Goal: Information Seeking & Learning: Learn about a topic

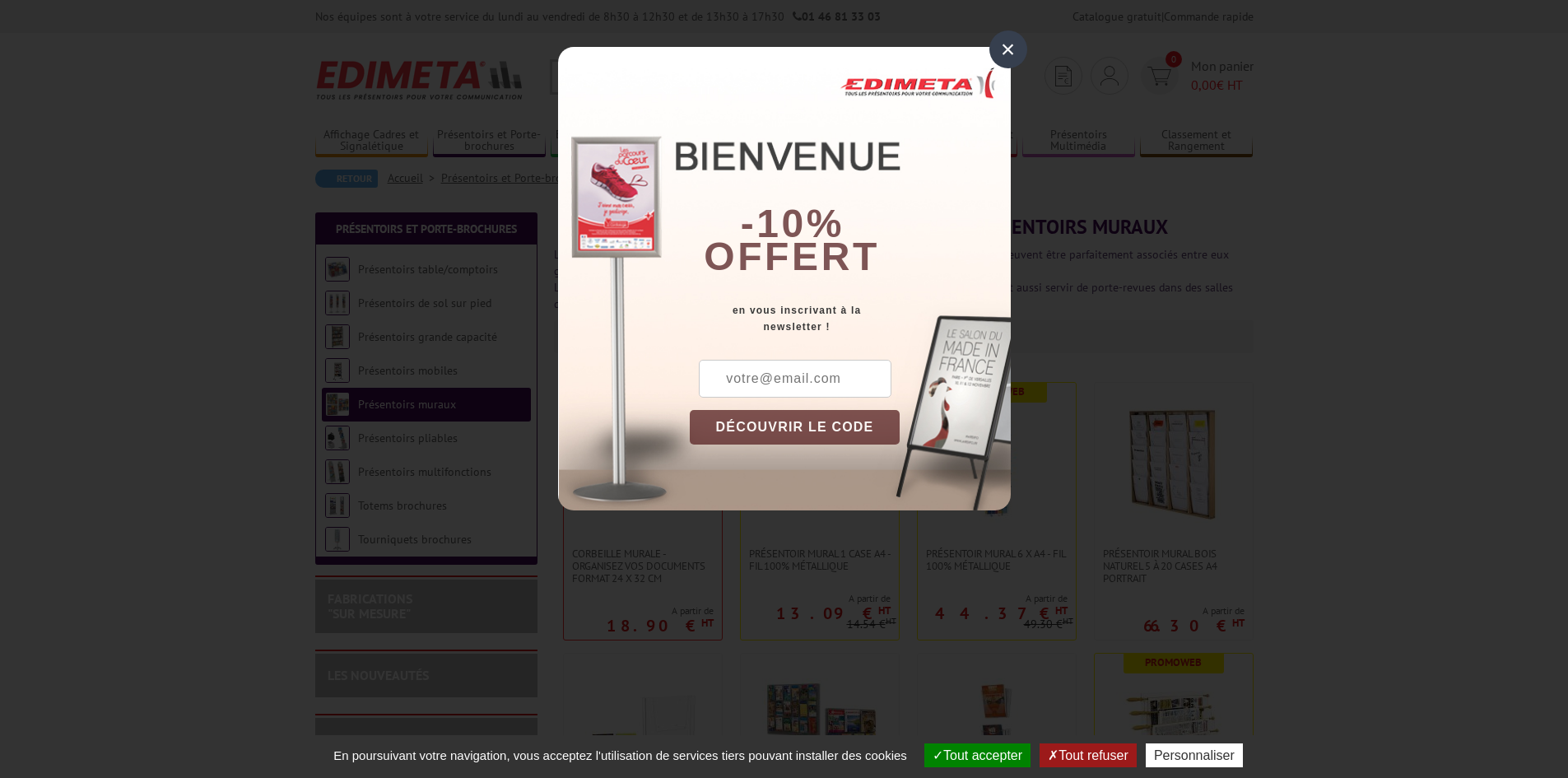
click at [994, 52] on div "×" at bounding box center [1008, 49] width 38 height 38
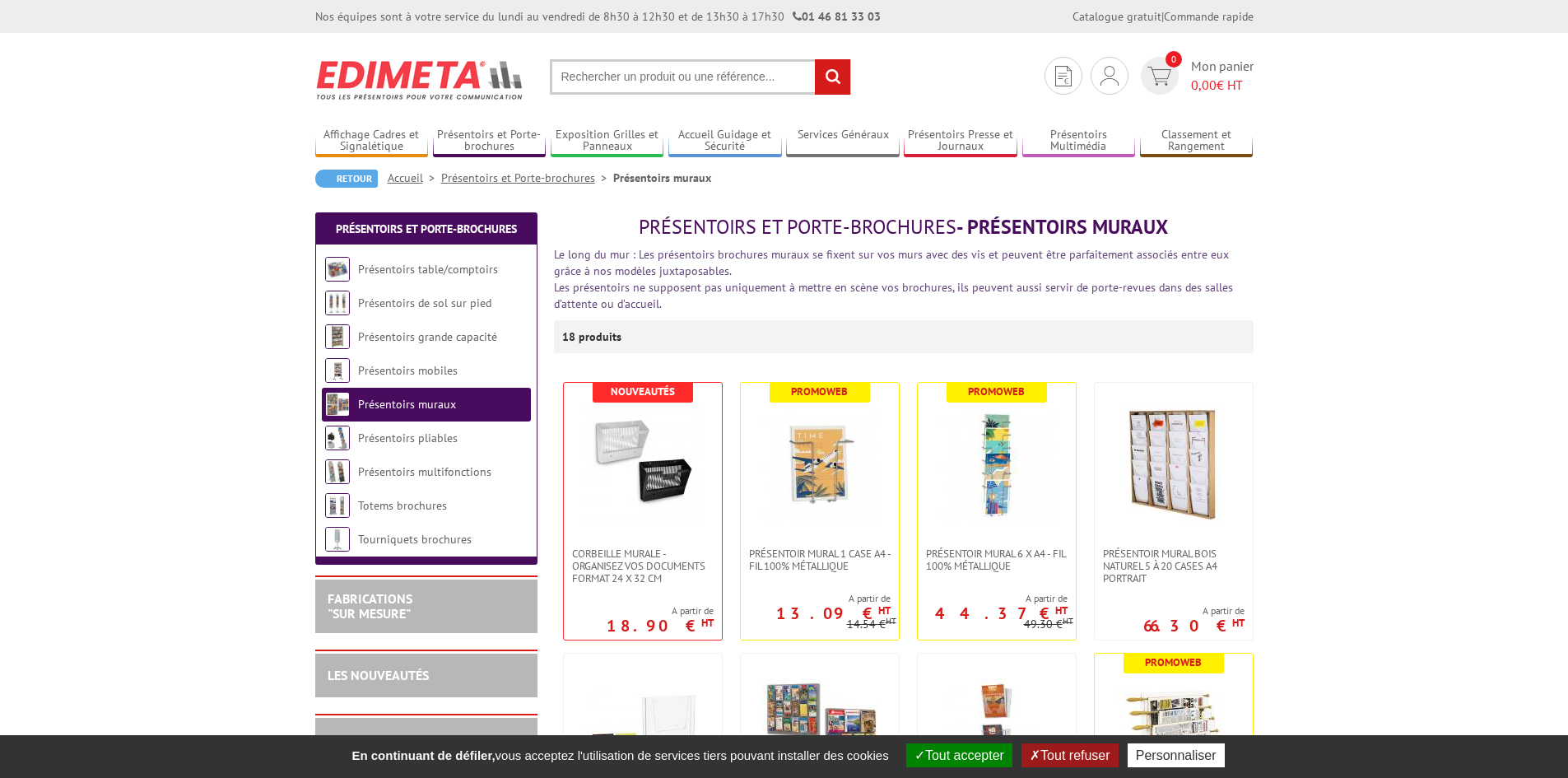
click at [531, 180] on link "Présentoirs et Porte-brochures" at bounding box center [527, 178] width 172 height 15
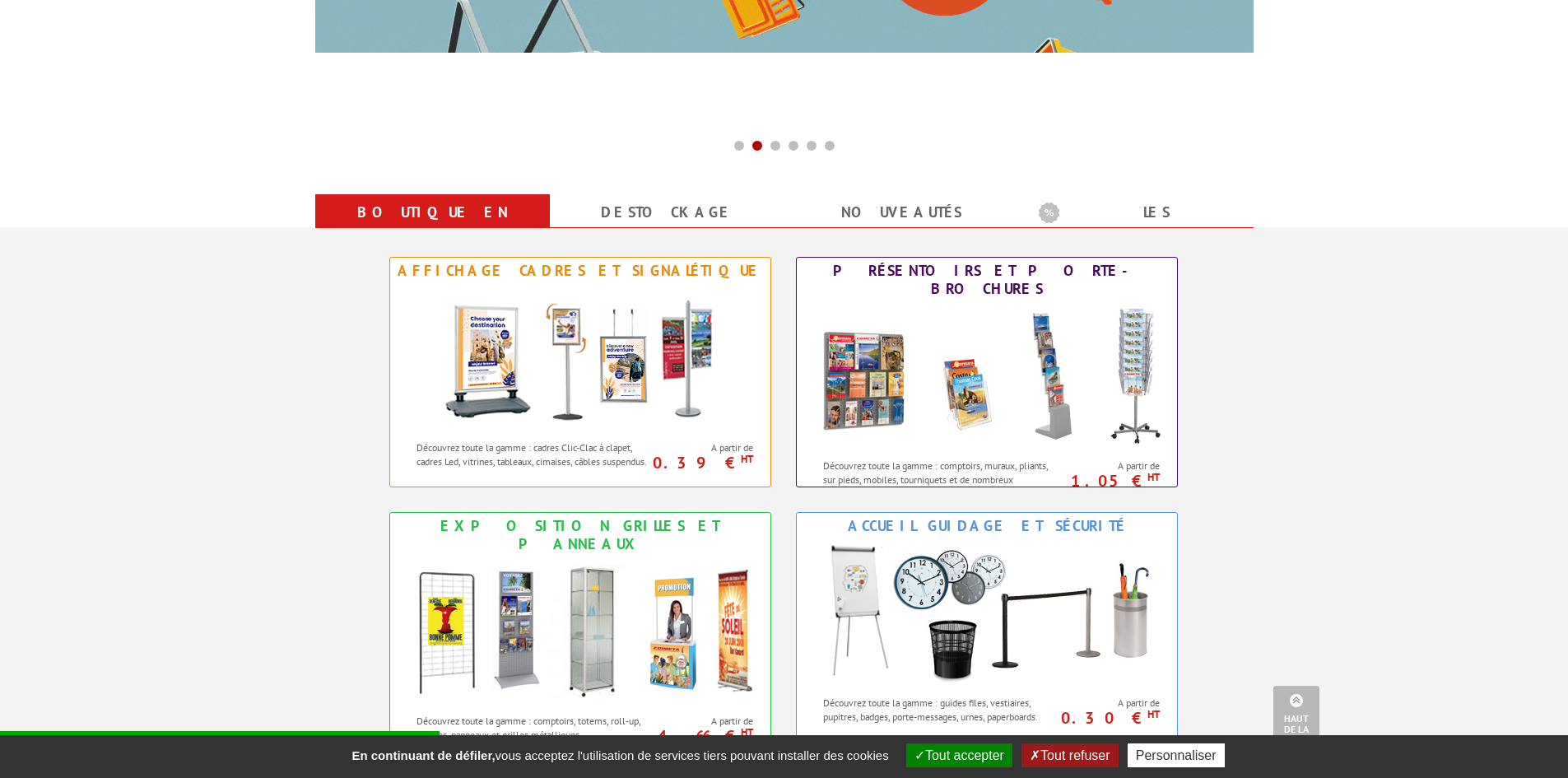
scroll to position [576, 0]
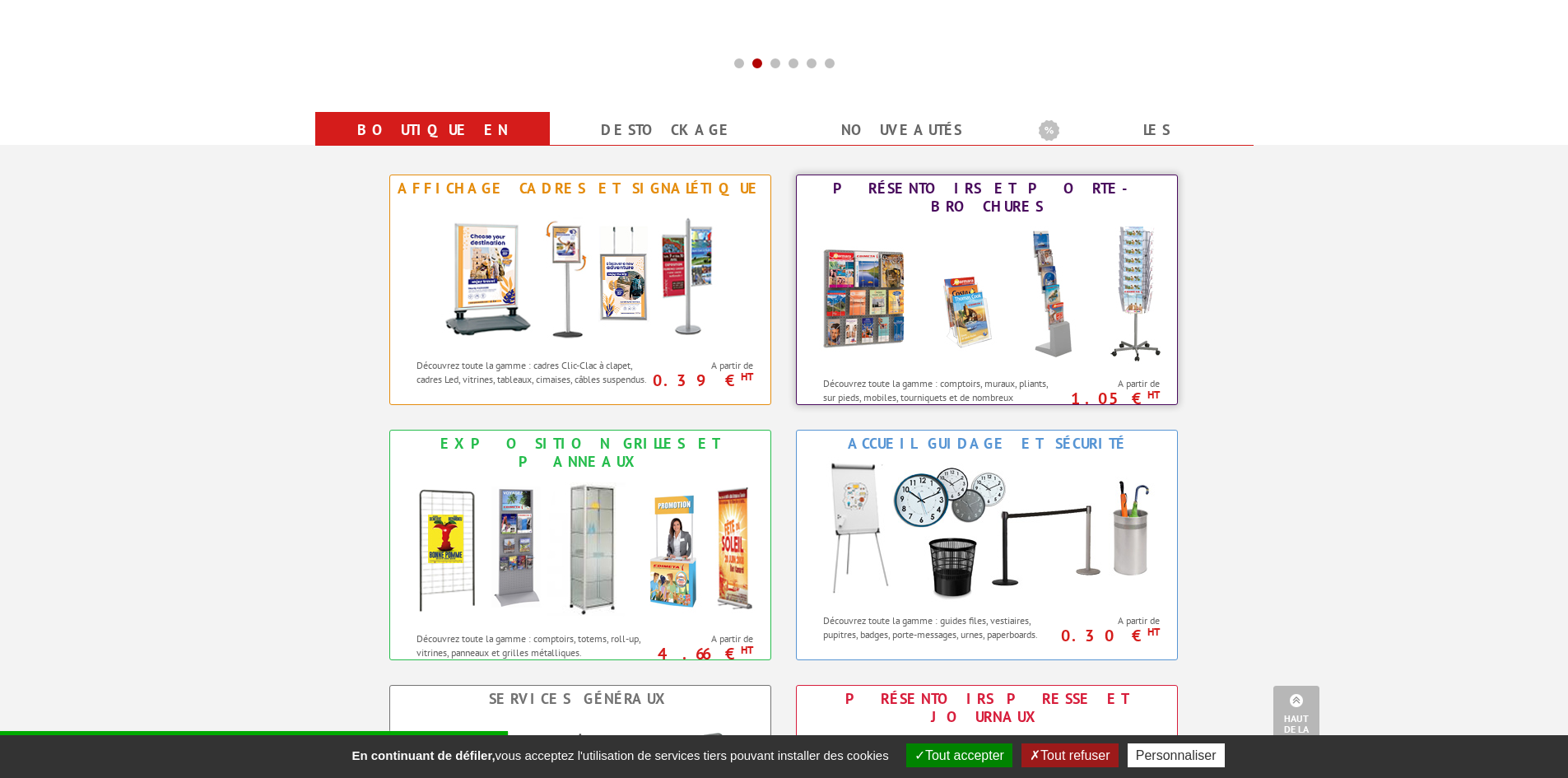
click at [973, 295] on img at bounding box center [988, 293] width 363 height 148
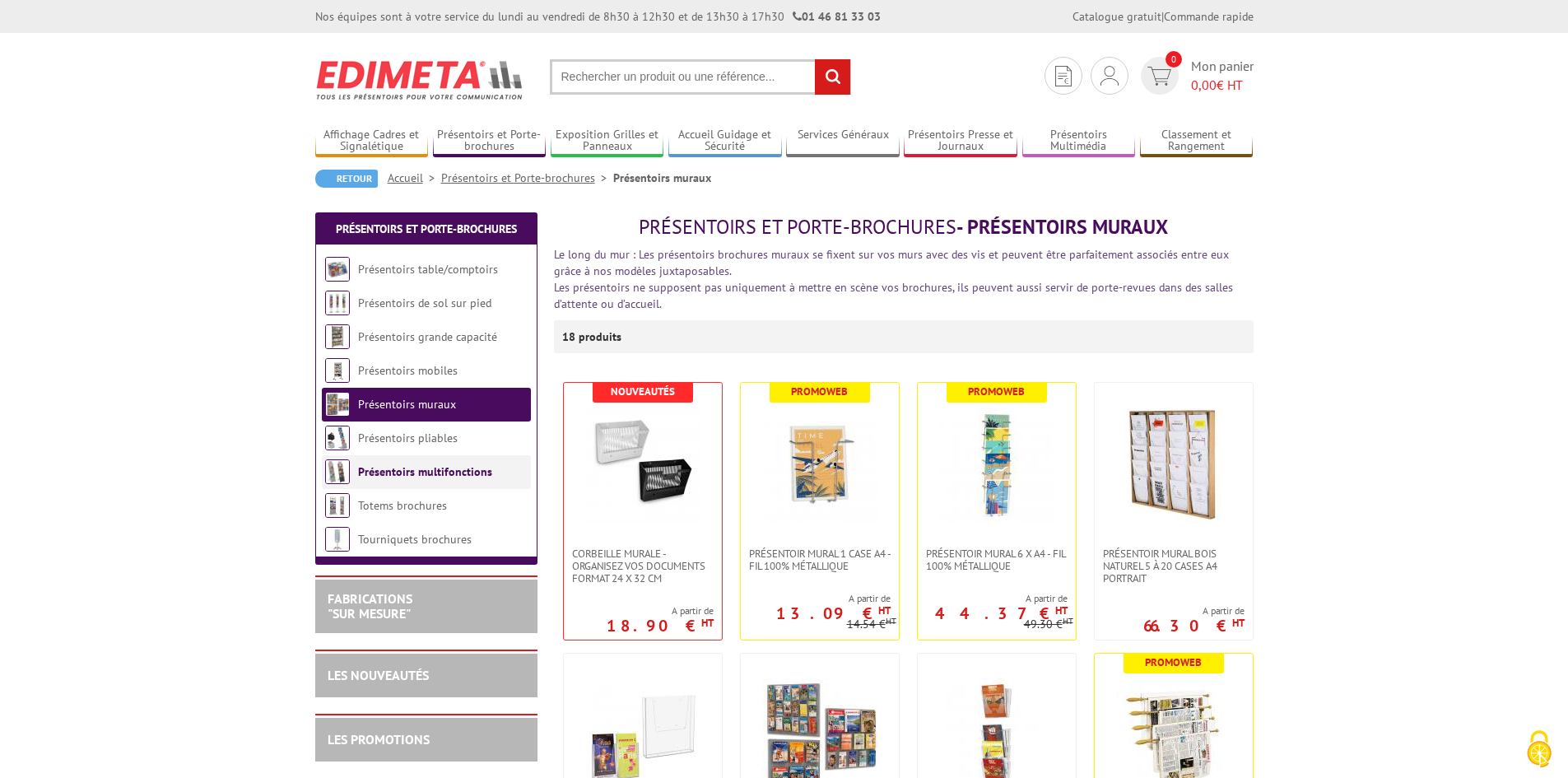
click at [442, 479] on li "Présentoirs multifonctions" at bounding box center [426, 472] width 209 height 33
click at [436, 474] on link "Présentoirs multifonctions" at bounding box center [425, 471] width 134 height 15
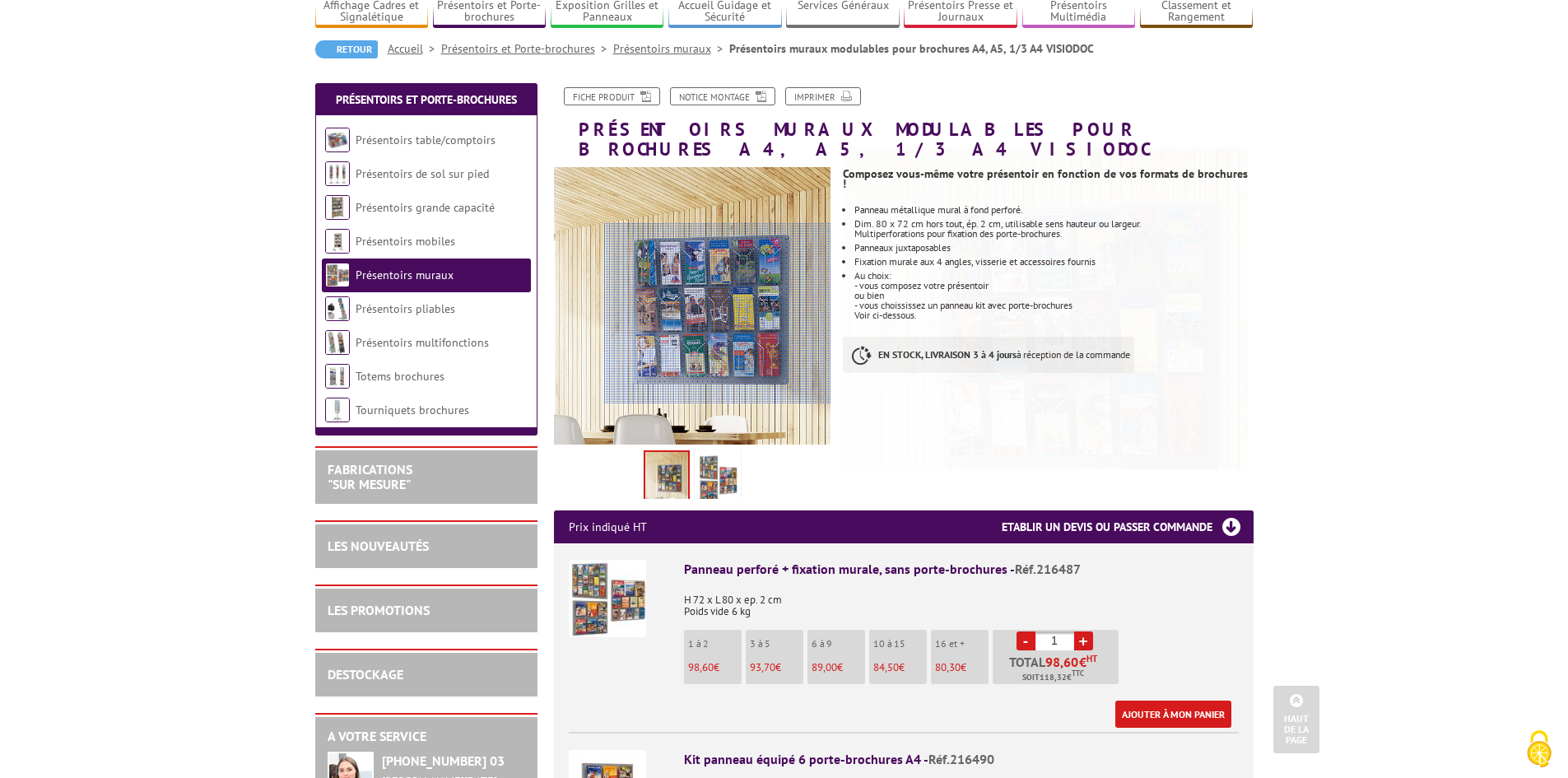
scroll to position [83, 0]
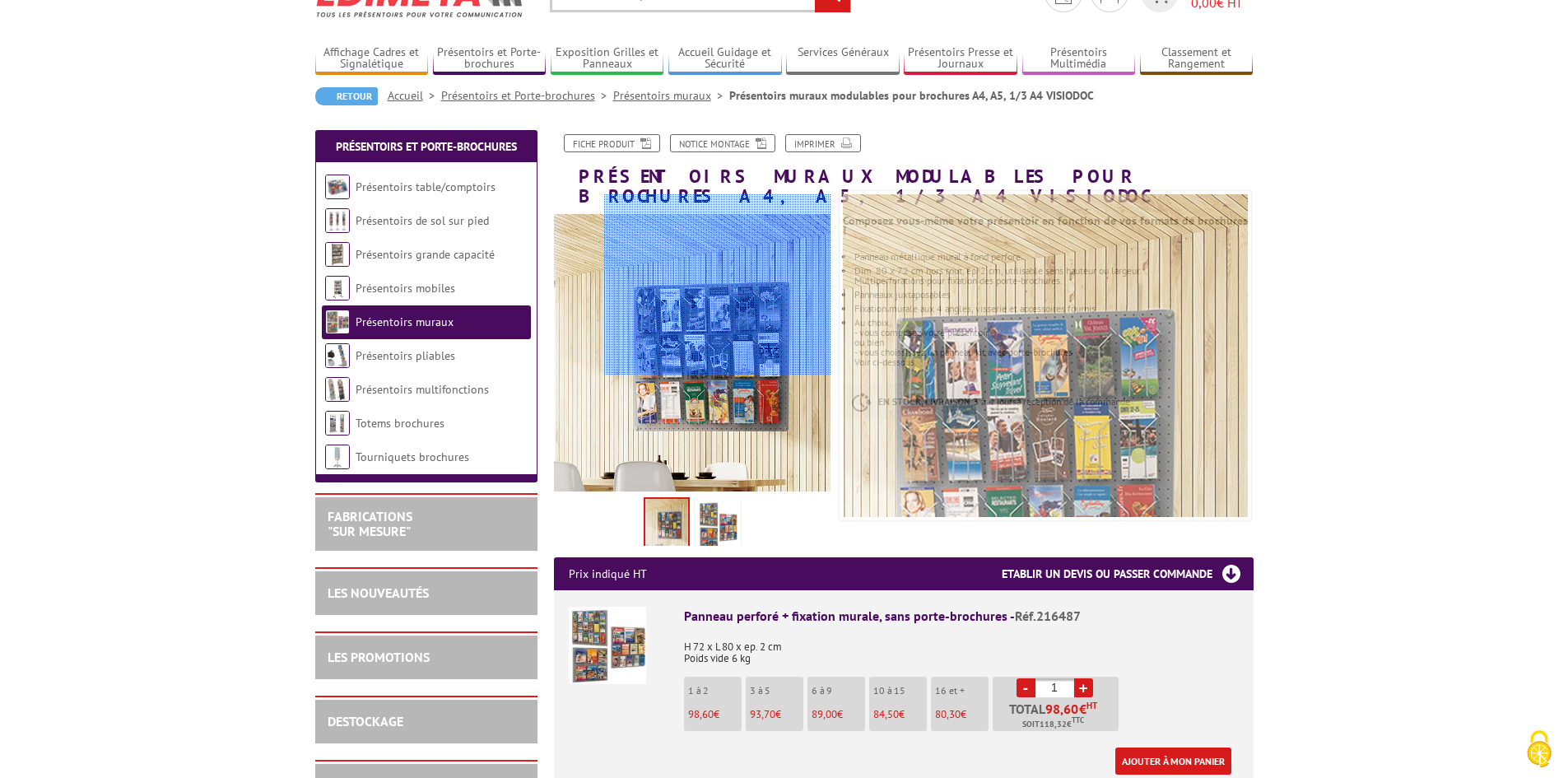
click at [769, 262] on div at bounding box center [718, 284] width 227 height 181
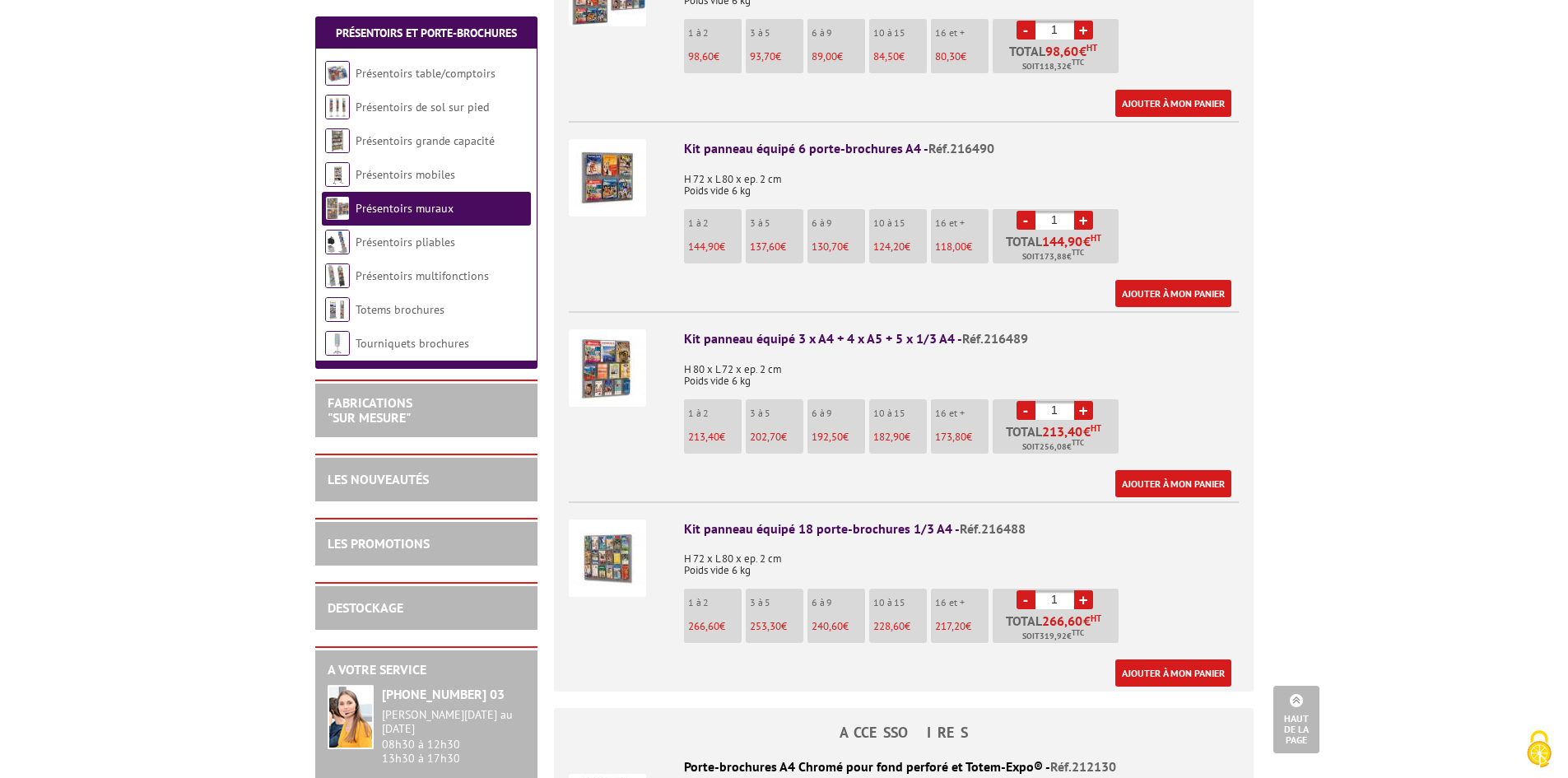
scroll to position [494, 0]
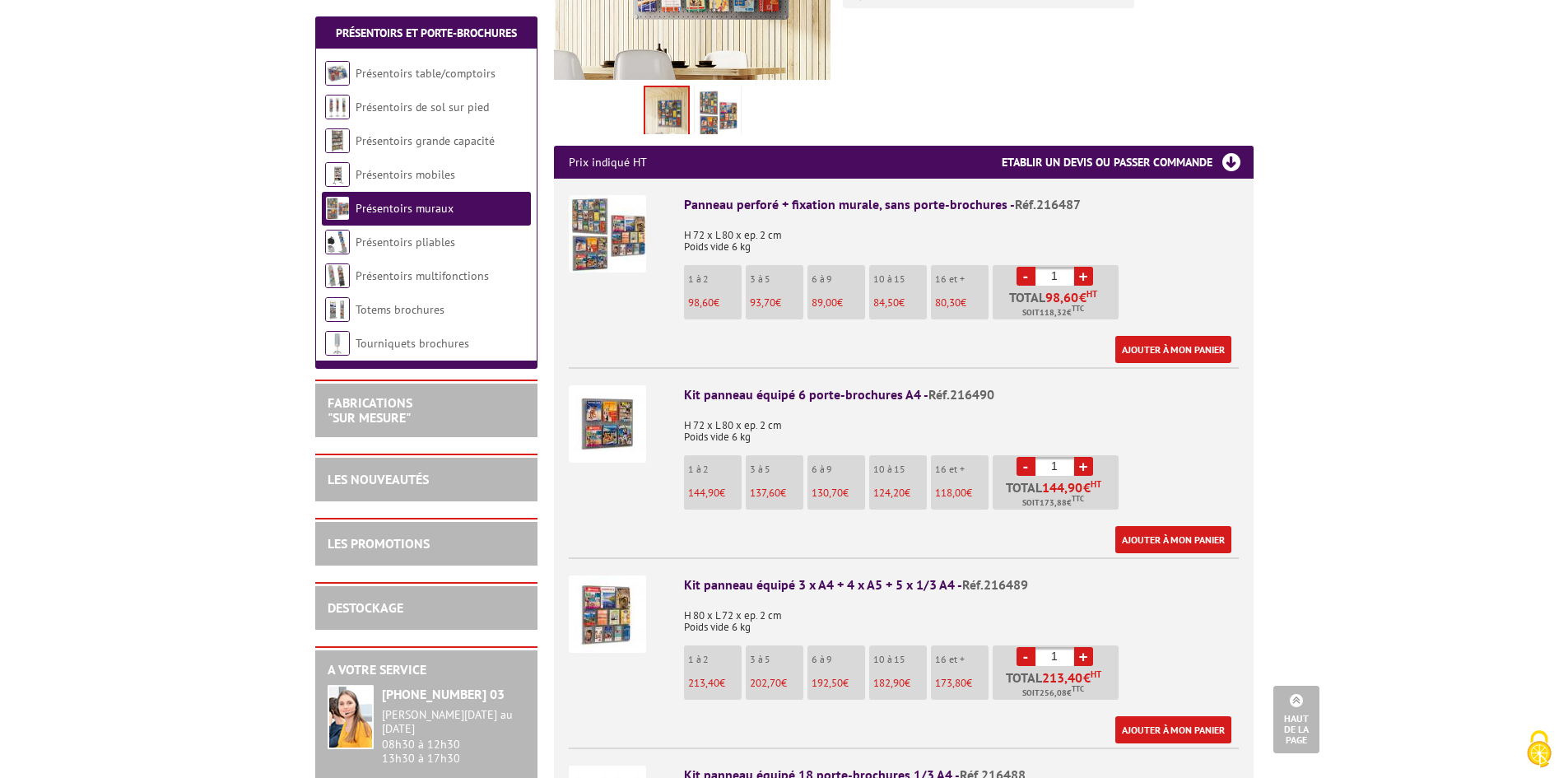
click at [605, 224] on img at bounding box center [607, 233] width 77 height 77
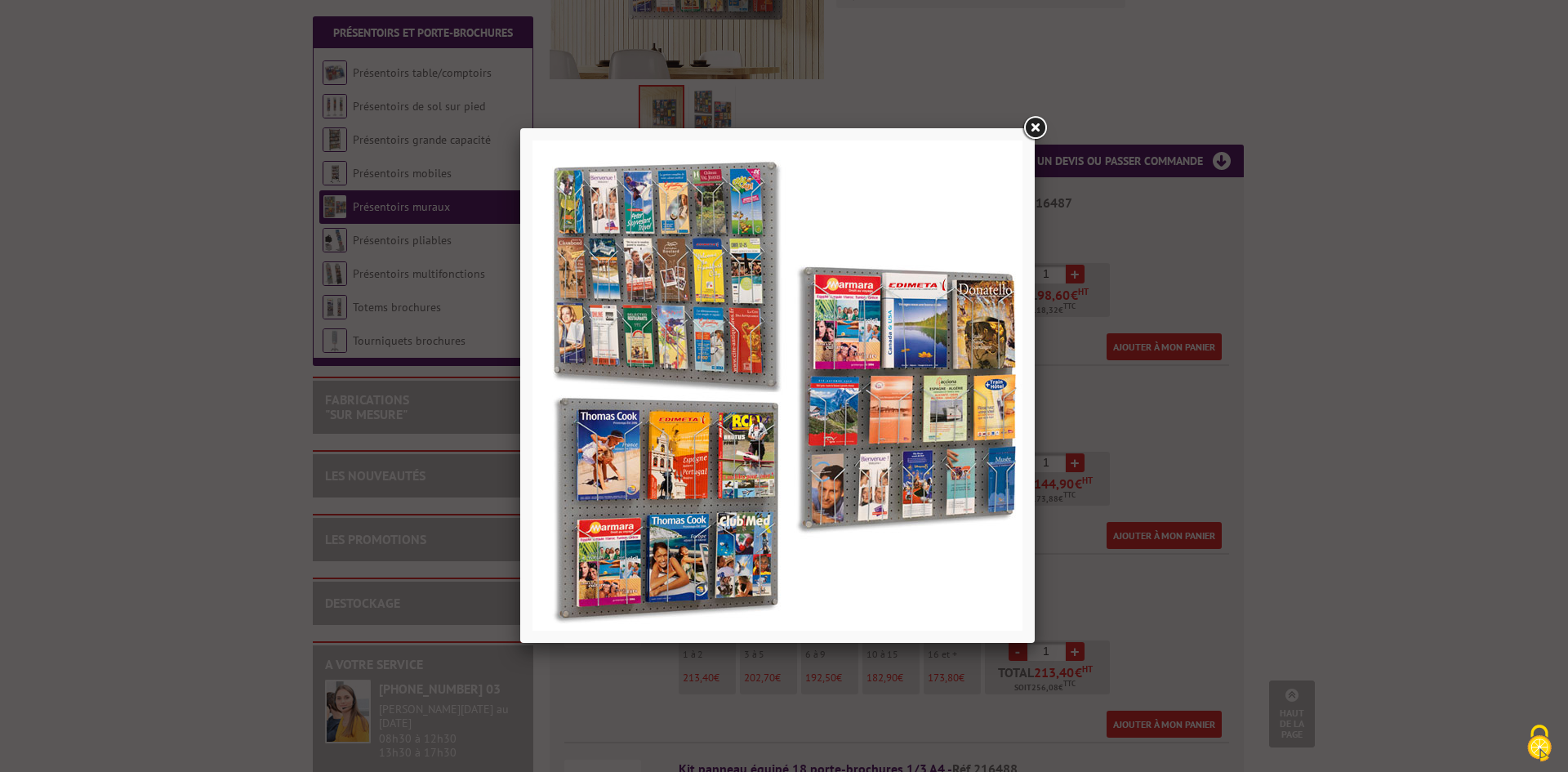
click at [1038, 125] on link at bounding box center [1035, 128] width 30 height 30
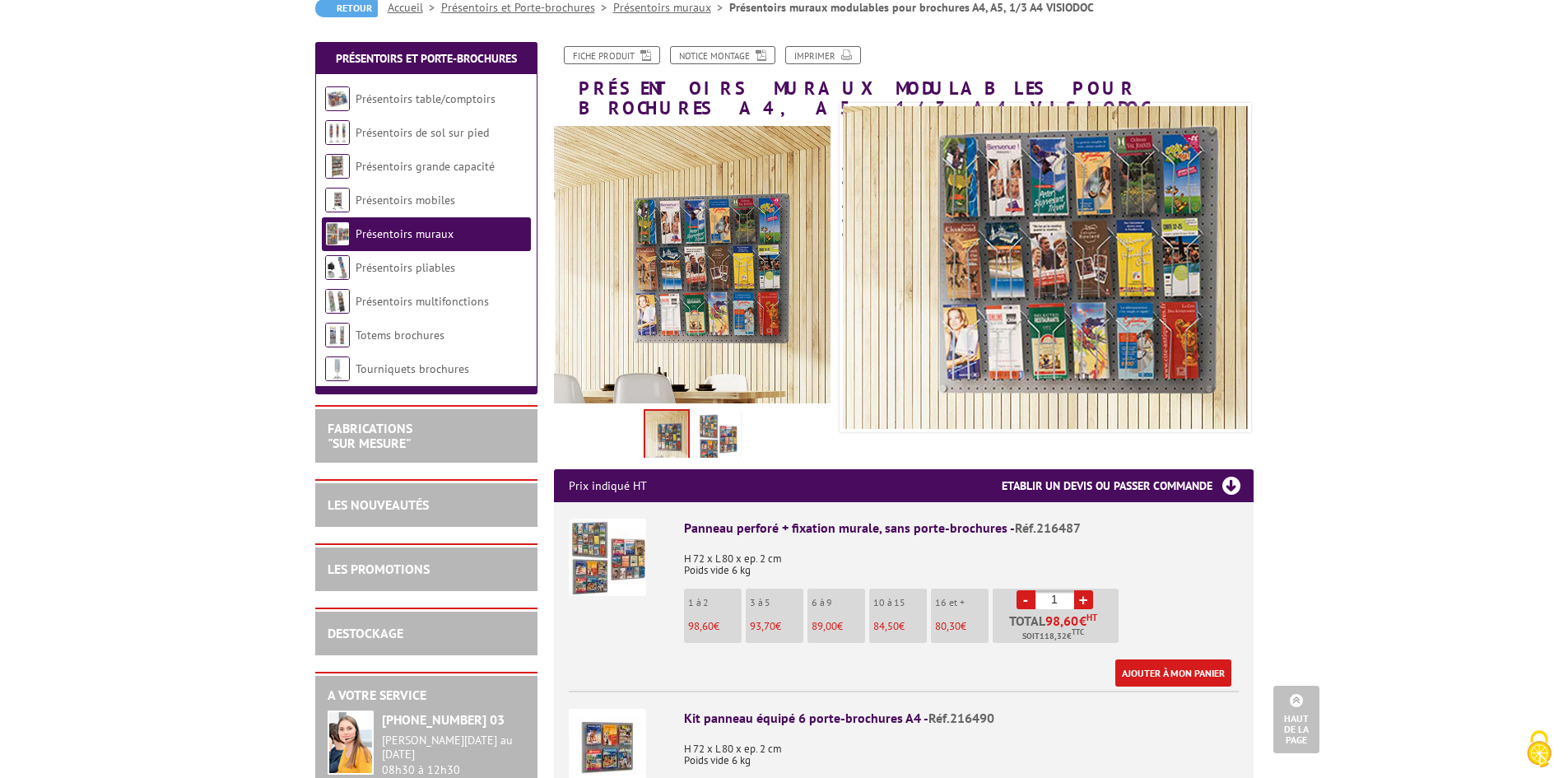
scroll to position [0, 0]
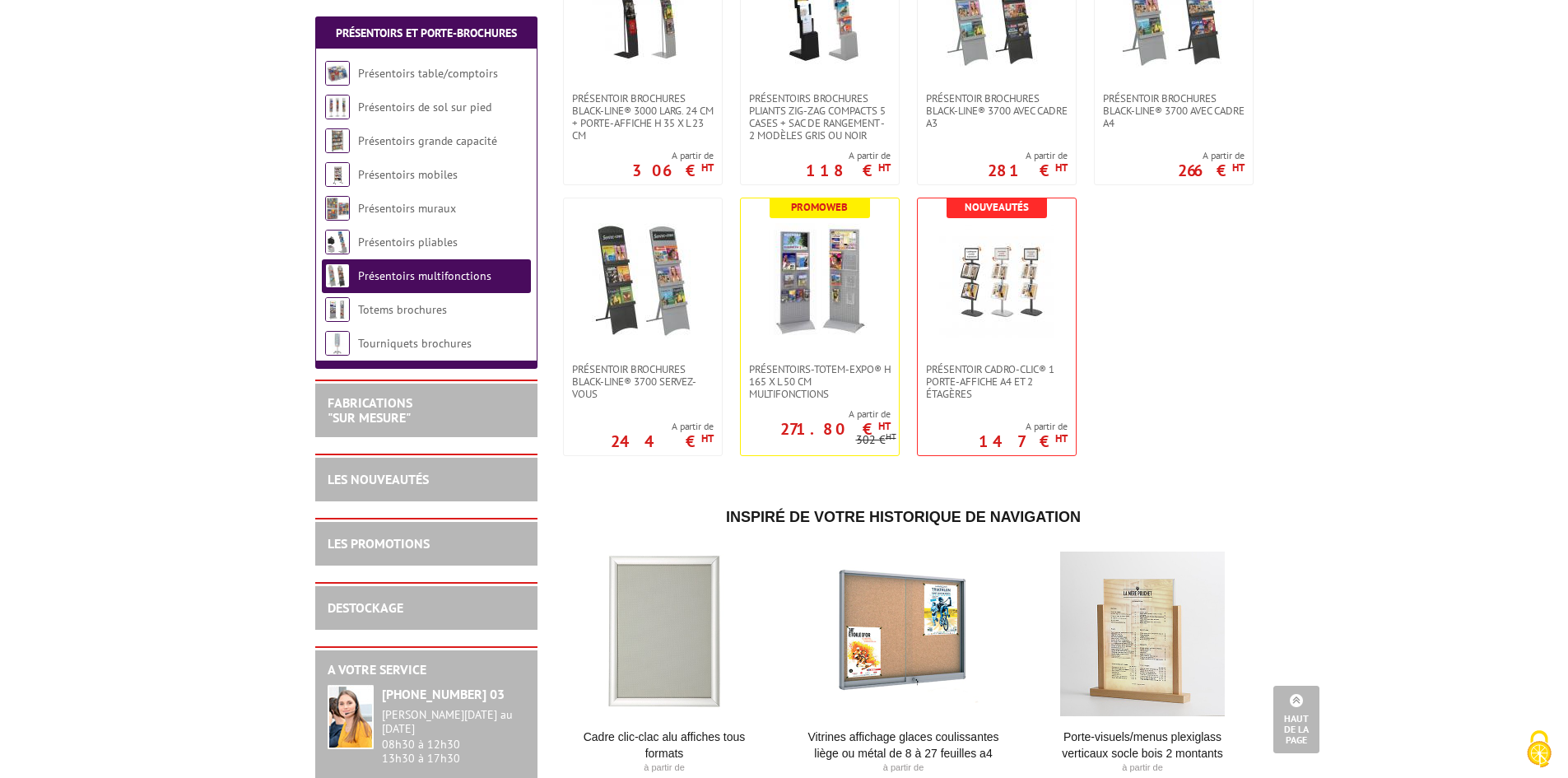
scroll to position [823, 0]
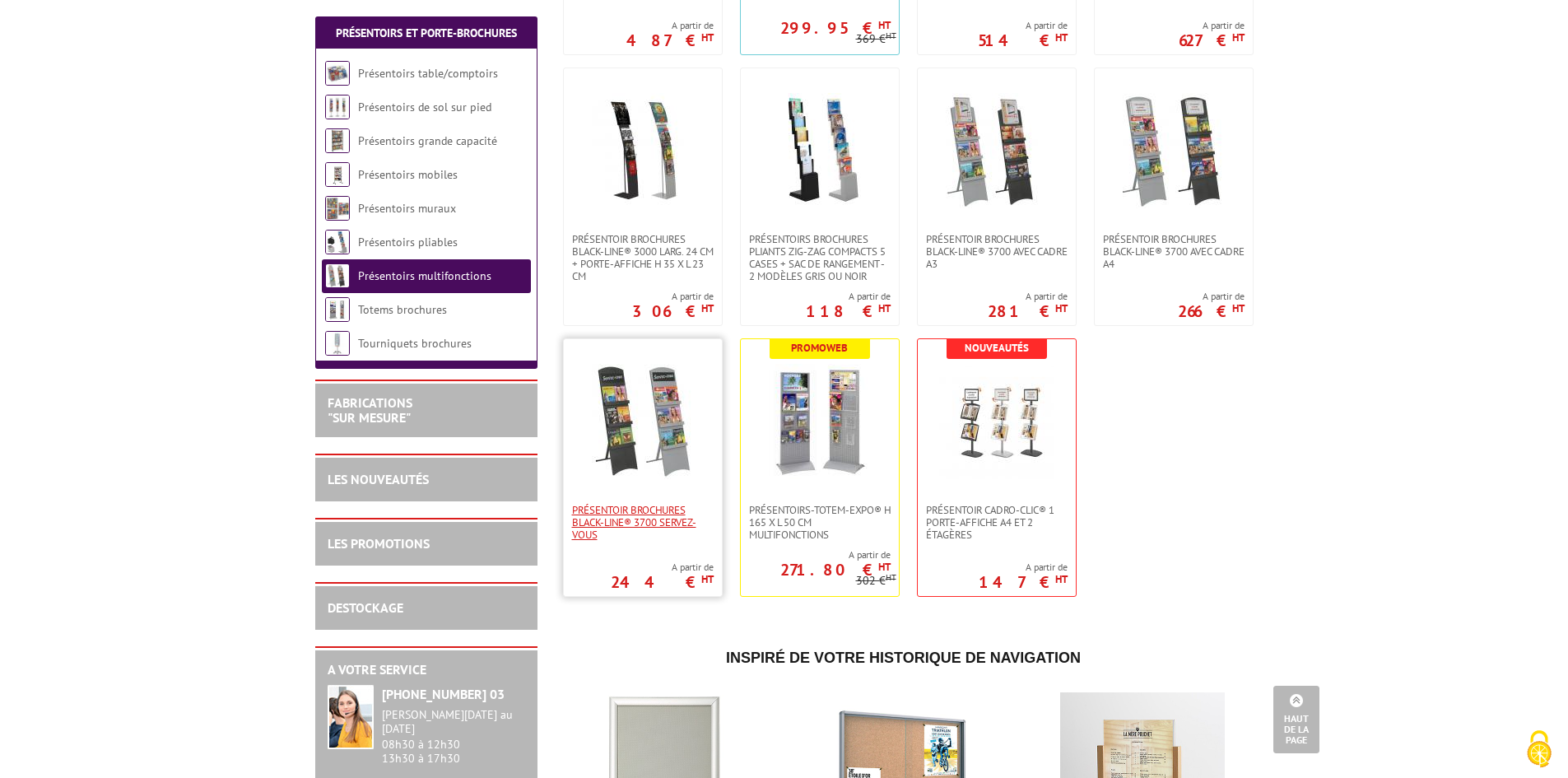
click at [675, 506] on span "Présentoir brochures Black-Line® 3700 Servez-vous" at bounding box center [643, 522] width 141 height 37
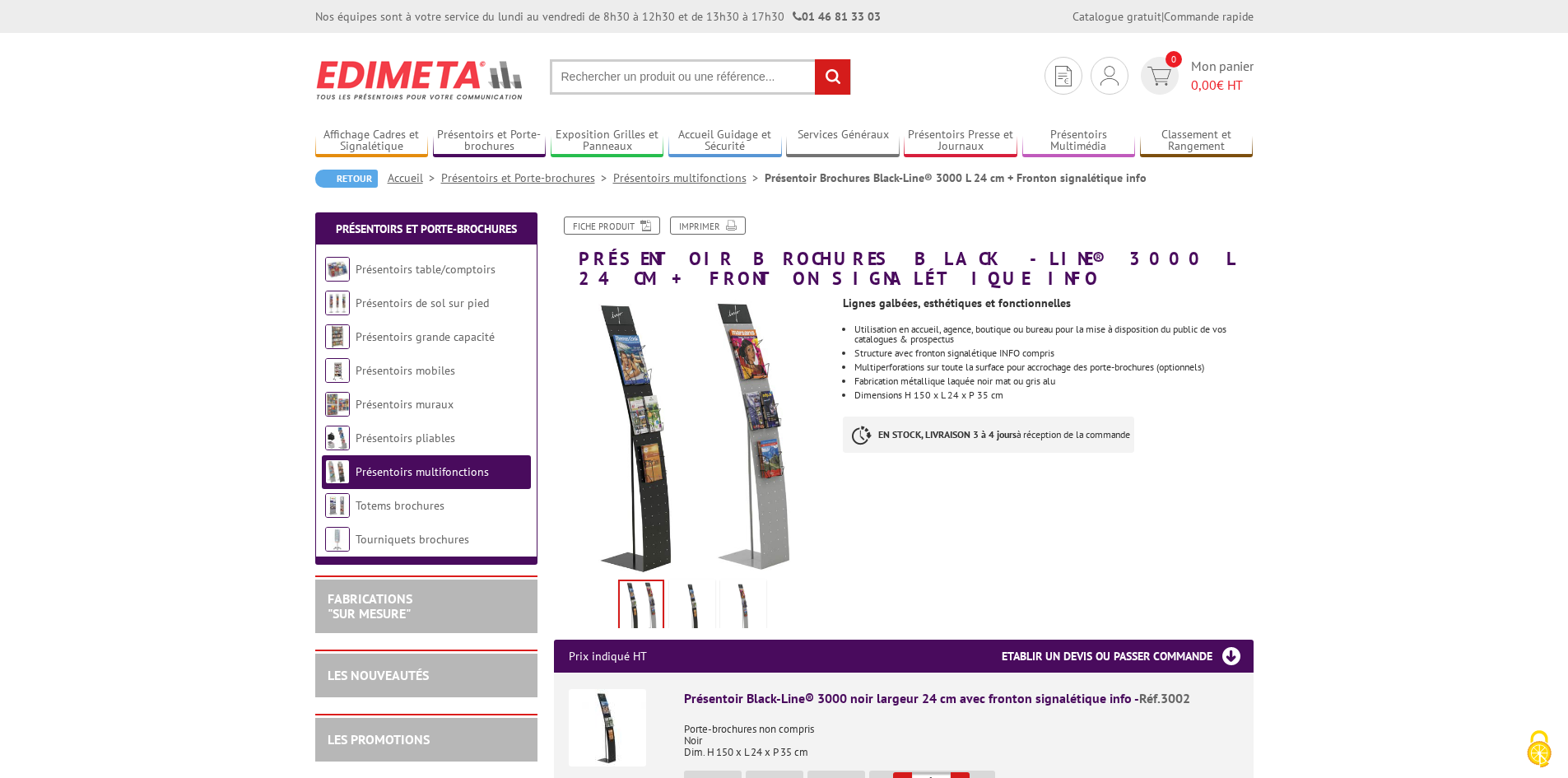
click at [699, 583] on img at bounding box center [692, 608] width 39 height 51
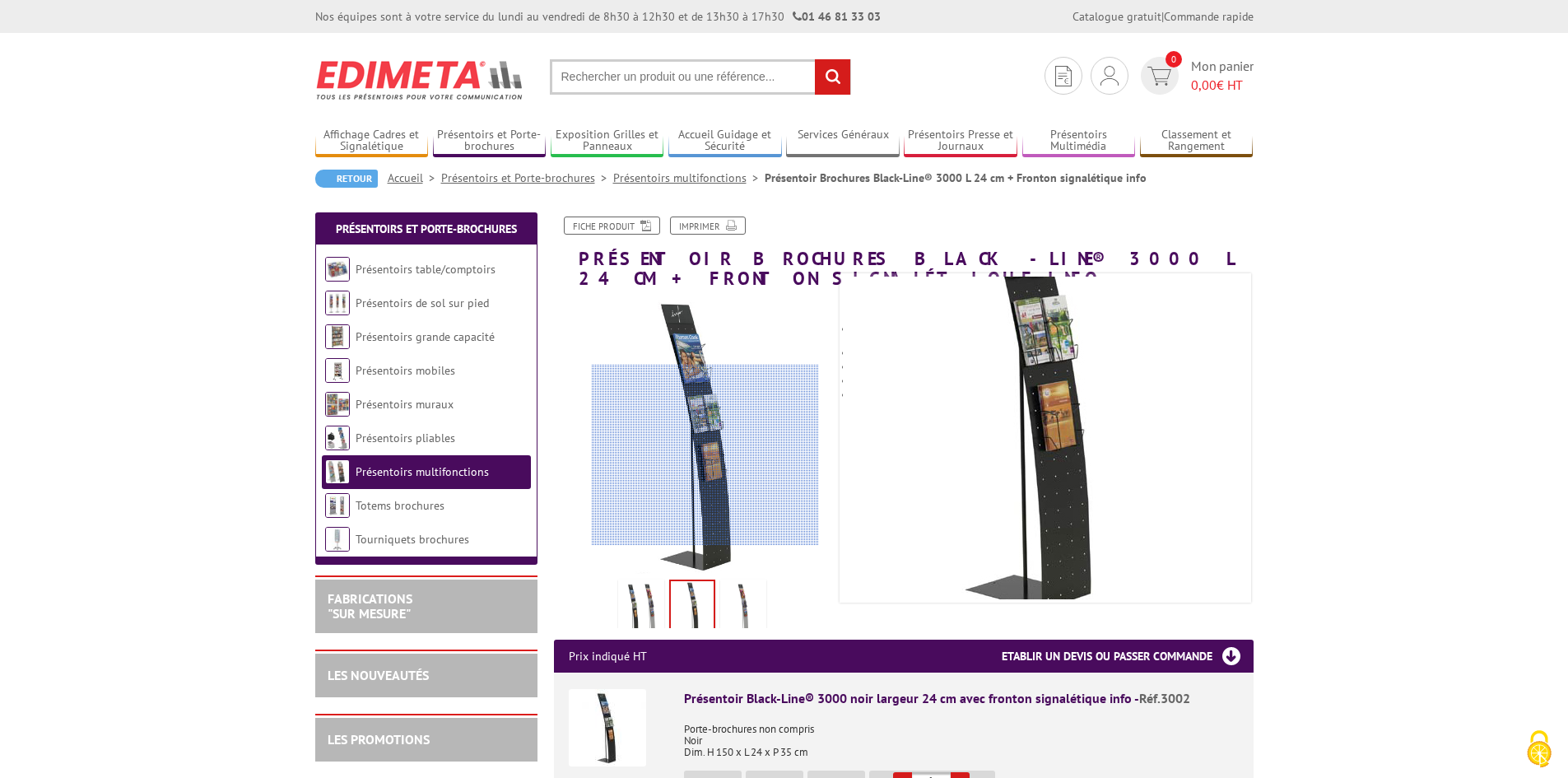
click at [706, 455] on div at bounding box center [706, 455] width 227 height 181
